Goal: Task Accomplishment & Management: Use online tool/utility

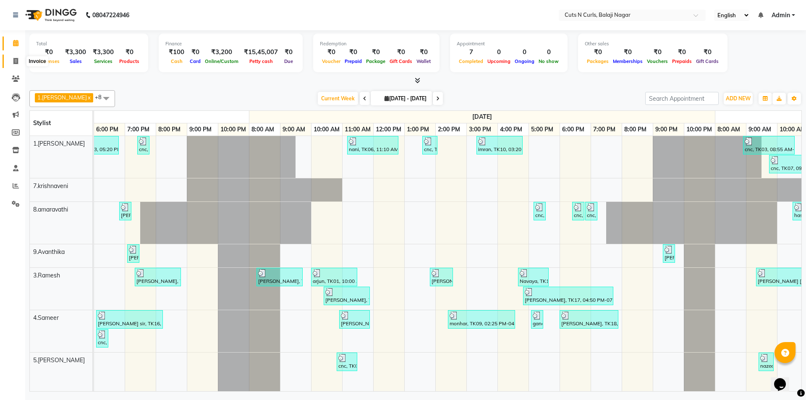
click at [16, 60] on icon at bounding box center [15, 61] width 5 height 6
select select "service"
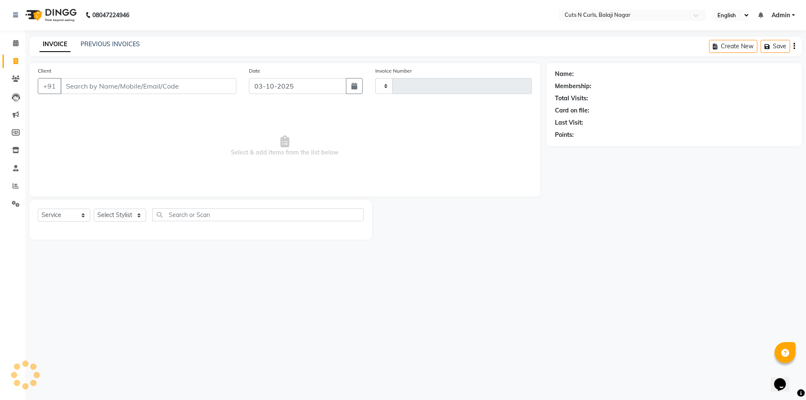
type input "3644"
select select "5645"
